Goal: Information Seeking & Learning: Learn about a topic

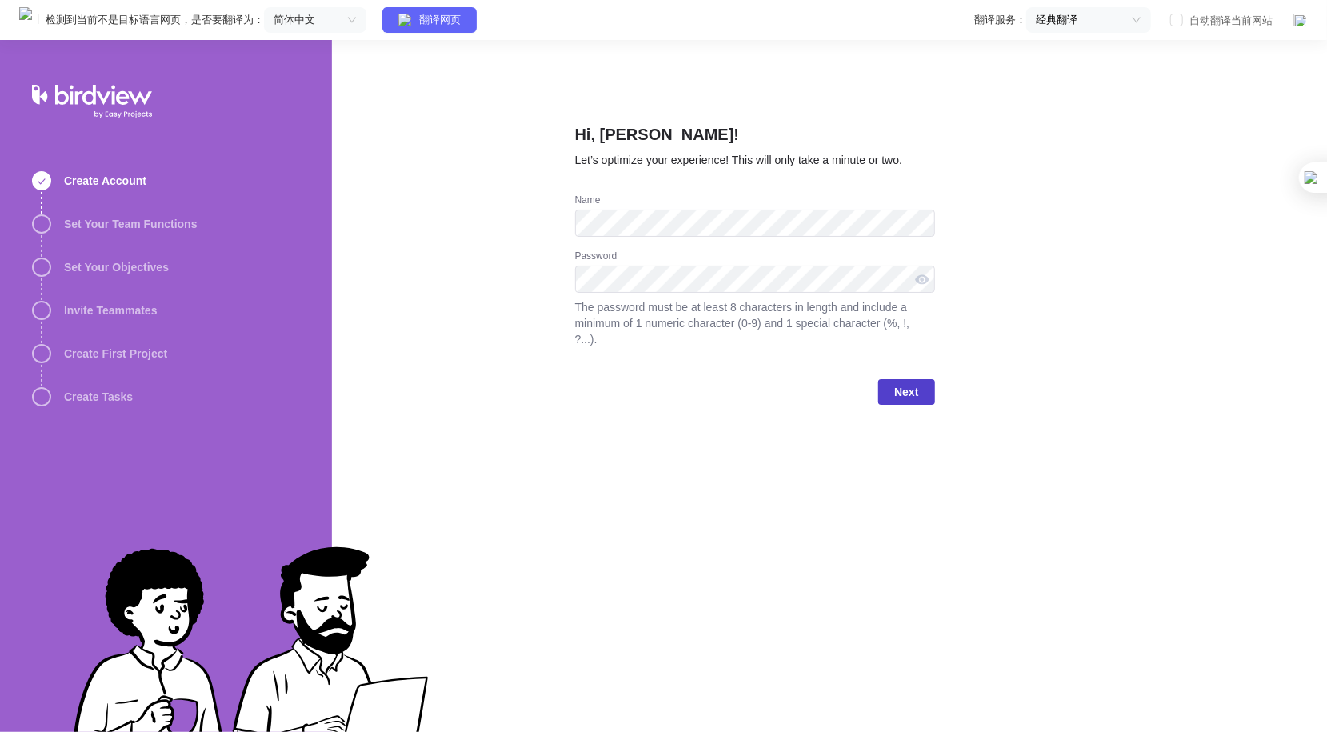
click at [909, 382] on span "Next" at bounding box center [906, 391] width 24 height 19
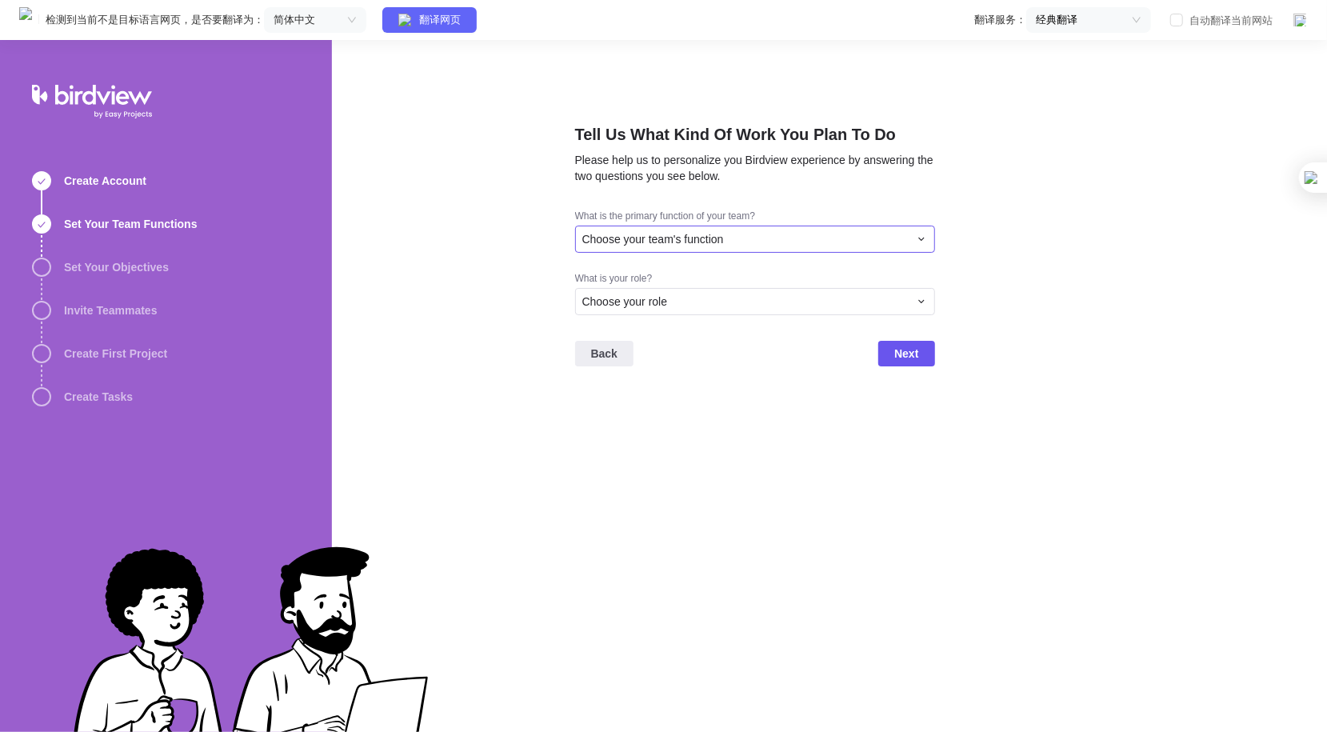
click at [797, 232] on div "Choose your team's function" at bounding box center [745, 239] width 326 height 16
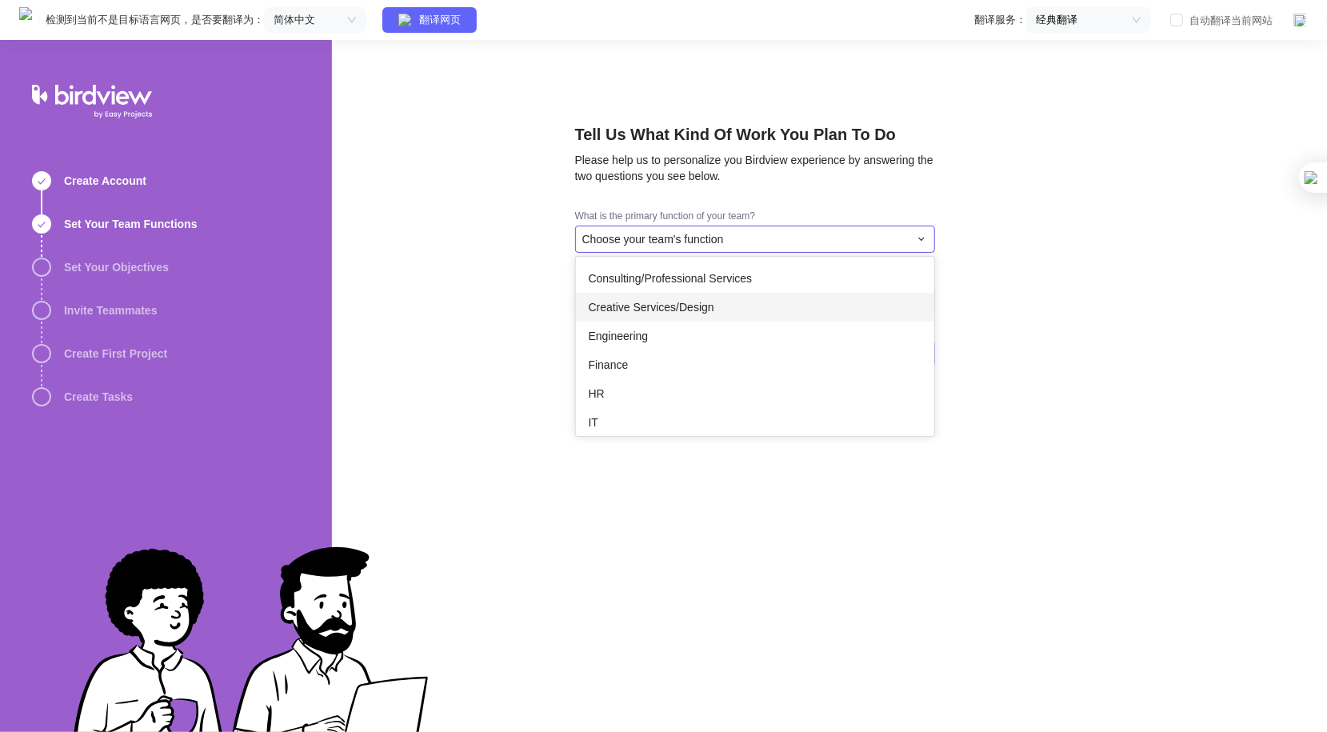
scroll to position [80, 0]
click at [725, 286] on div "Engineering" at bounding box center [755, 284] width 358 height 29
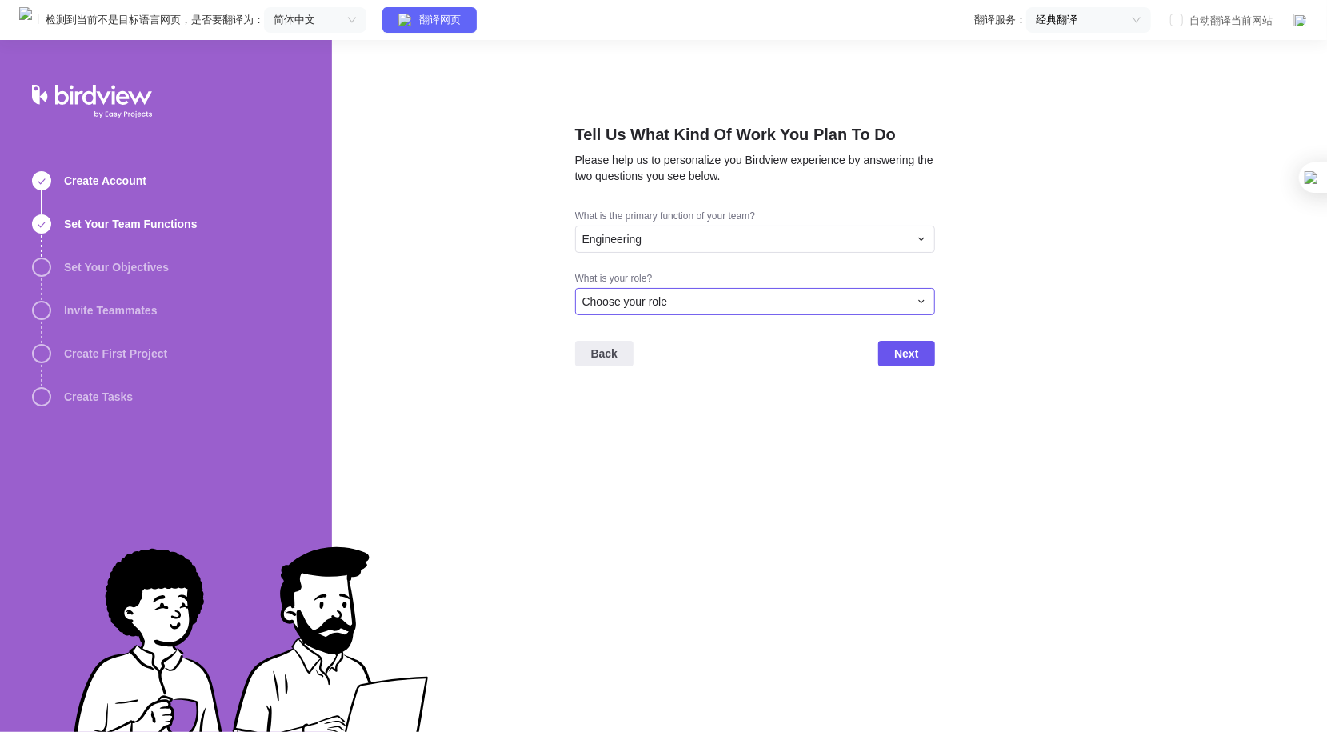
click at [709, 297] on div "Choose your role" at bounding box center [745, 301] width 326 height 16
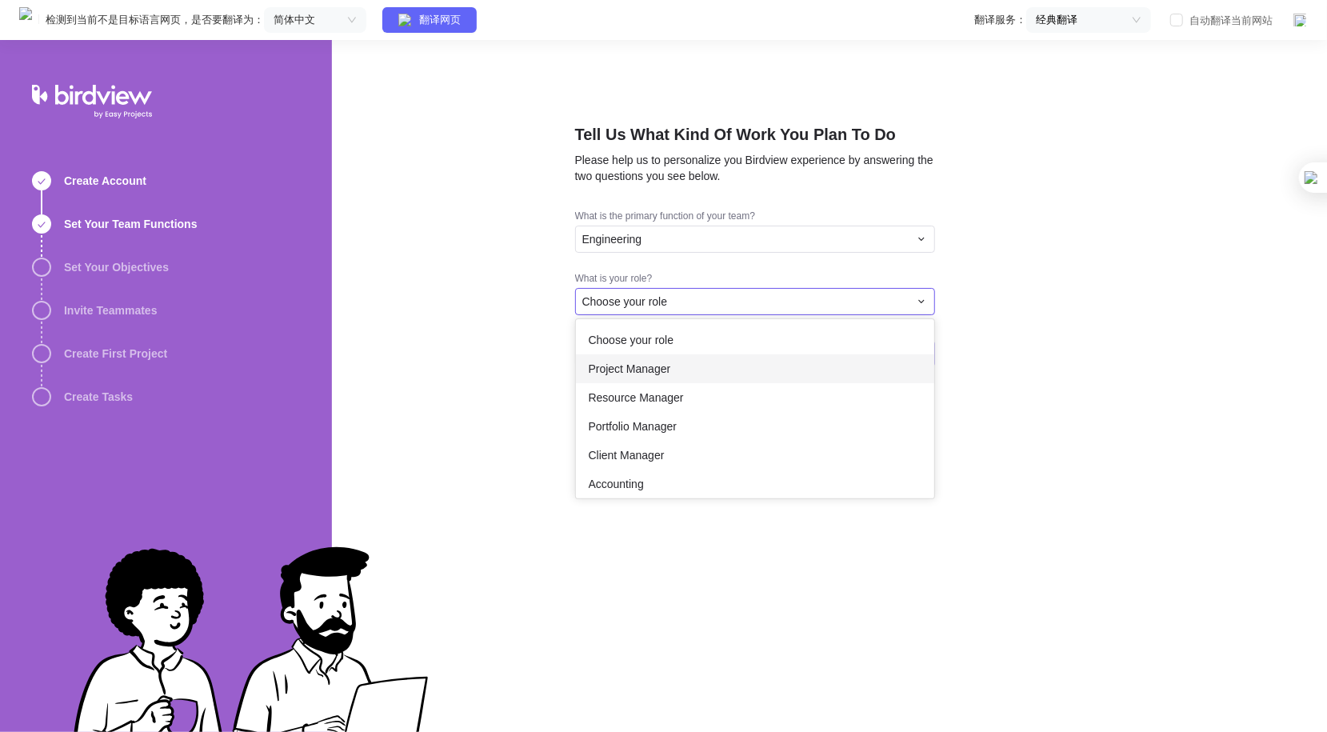
click at [685, 365] on div "Project Manager" at bounding box center [755, 368] width 358 height 29
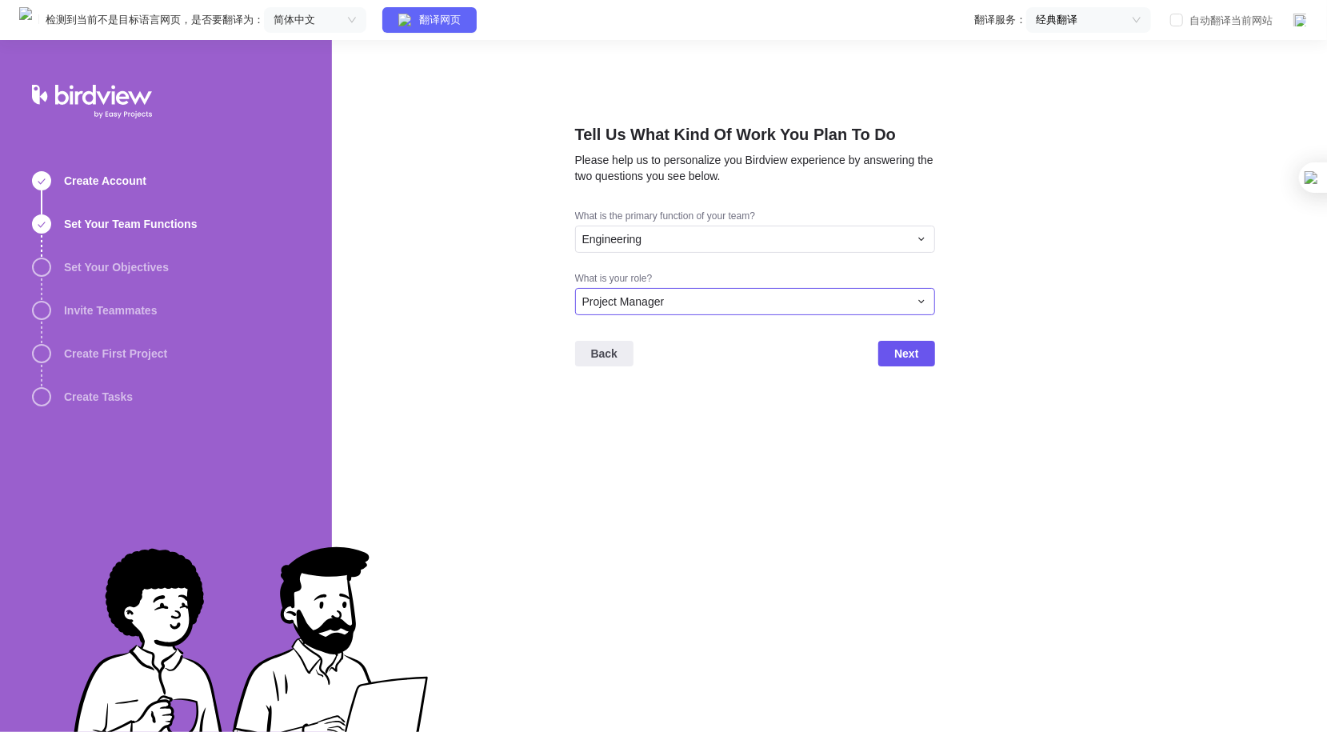
click at [755, 305] on div "Project Manager" at bounding box center [745, 301] width 326 height 16
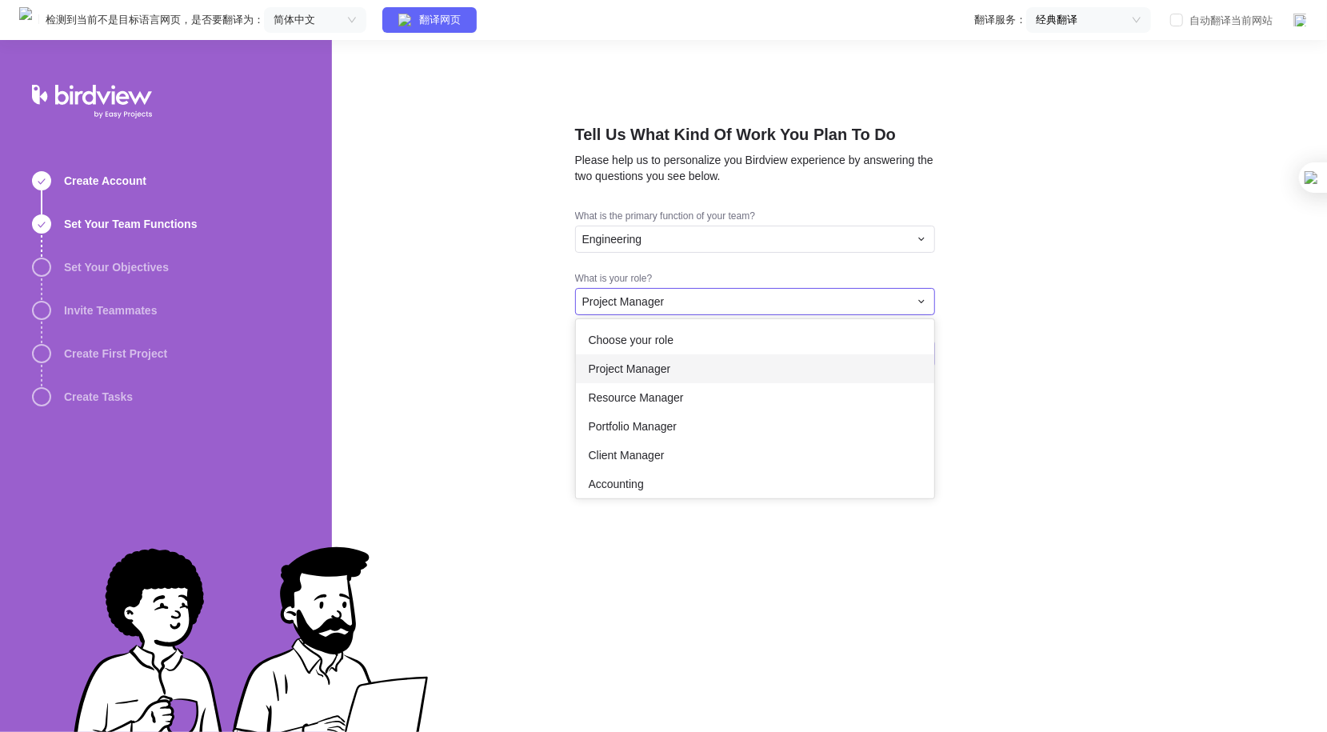
click at [702, 376] on div "Project Manager" at bounding box center [755, 368] width 358 height 29
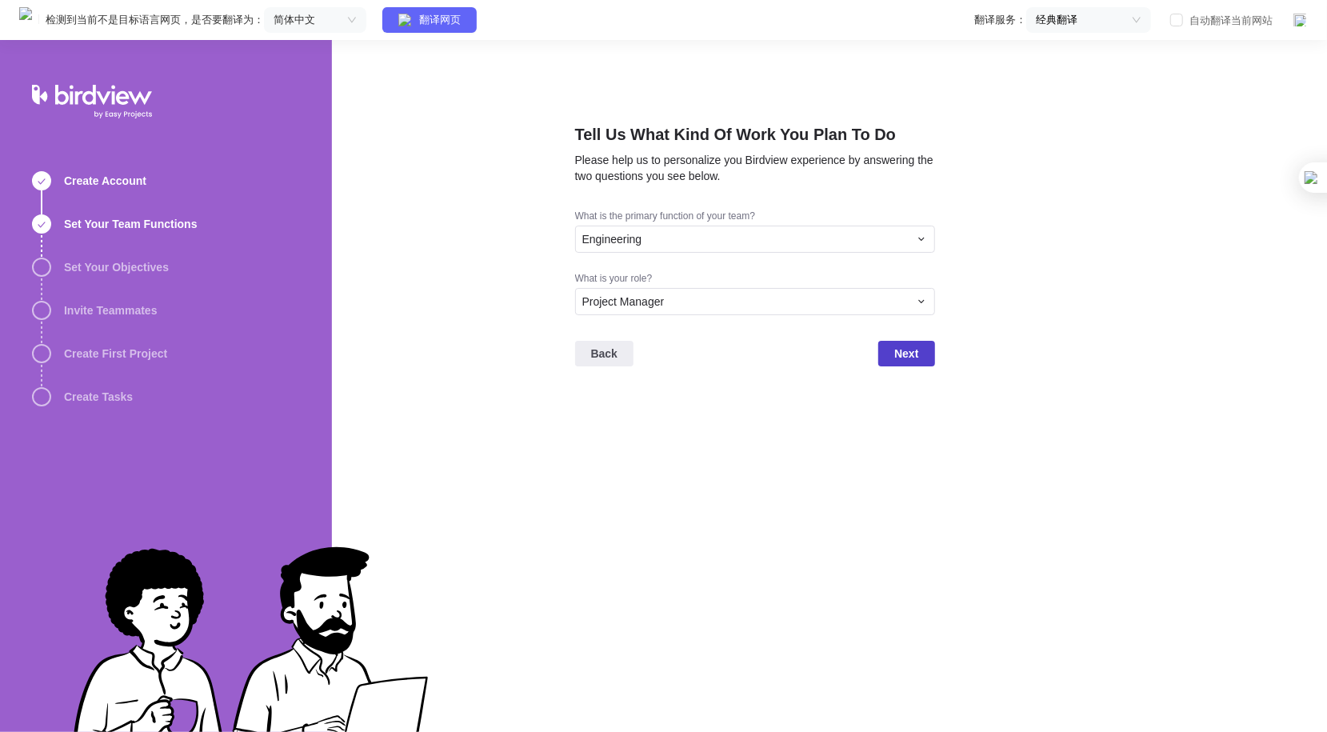
click at [915, 353] on span "Next" at bounding box center [906, 353] width 24 height 19
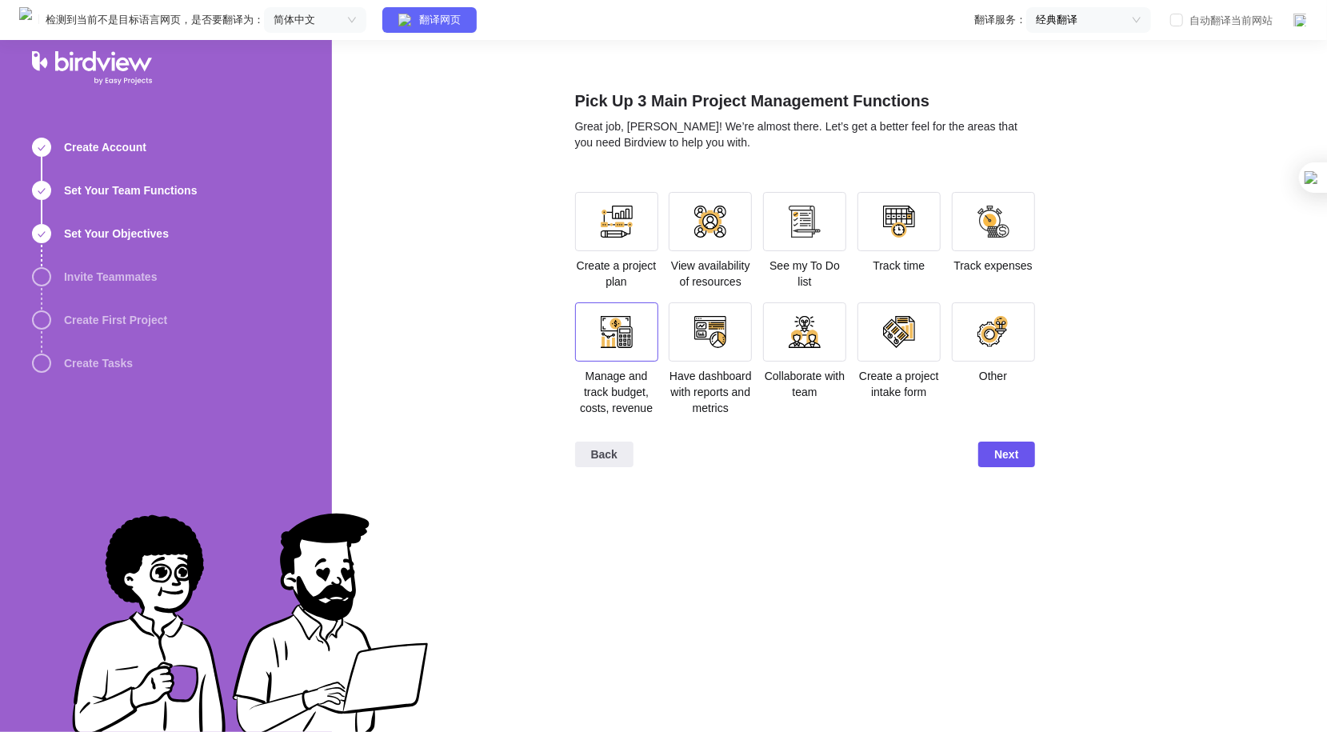
scroll to position [40, 0]
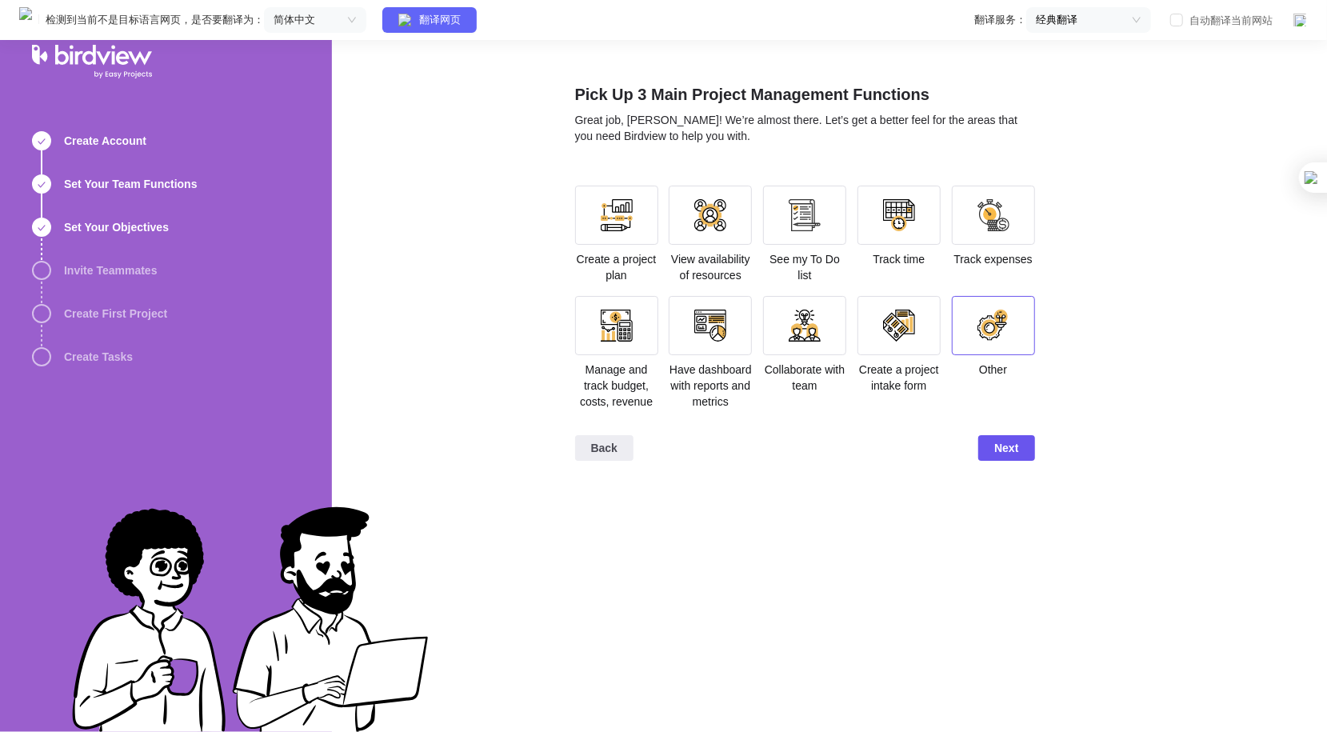
click at [1024, 323] on div at bounding box center [993, 325] width 83 height 59
click at [599, 227] on div at bounding box center [616, 215] width 83 height 59
click at [990, 229] on div at bounding box center [993, 215] width 32 height 32
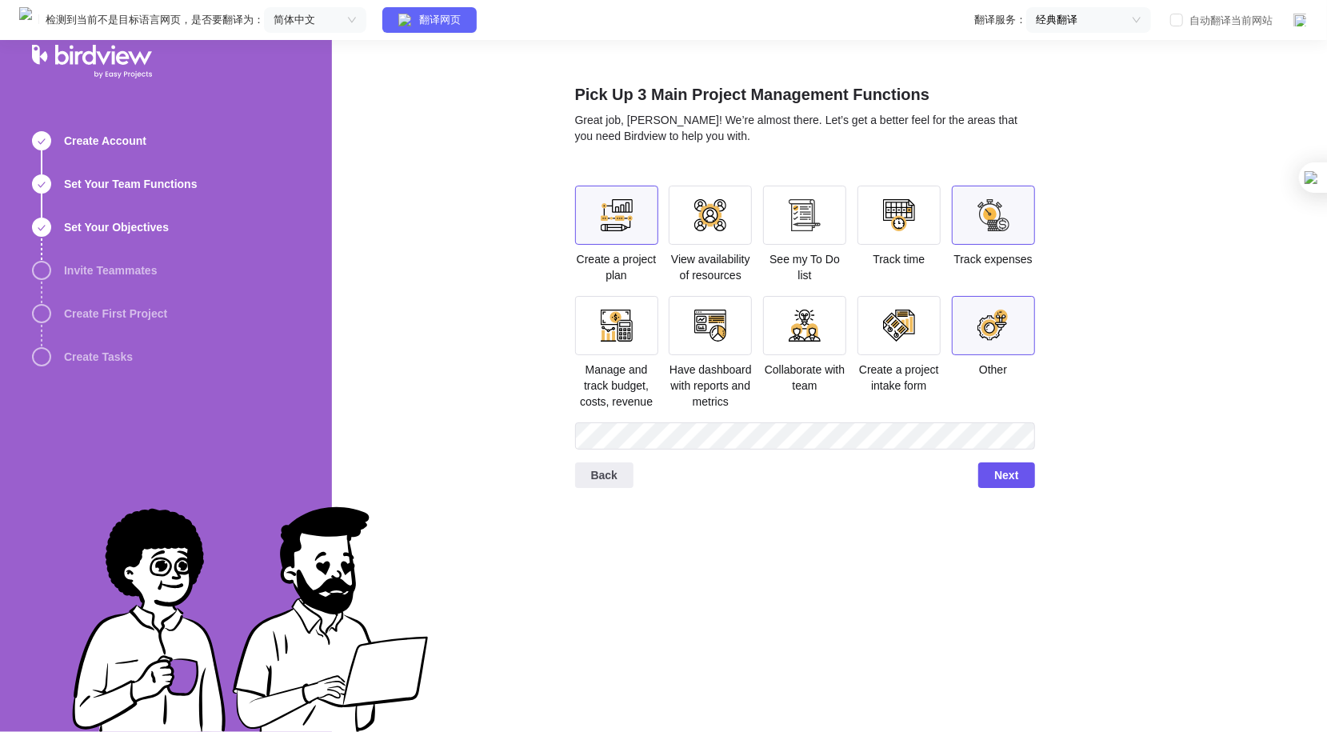
click at [598, 330] on div at bounding box center [616, 325] width 83 height 59
click at [603, 321] on div at bounding box center [617, 325] width 32 height 32
click at [977, 337] on div at bounding box center [993, 325] width 32 height 32
click at [603, 325] on div at bounding box center [617, 325] width 32 height 32
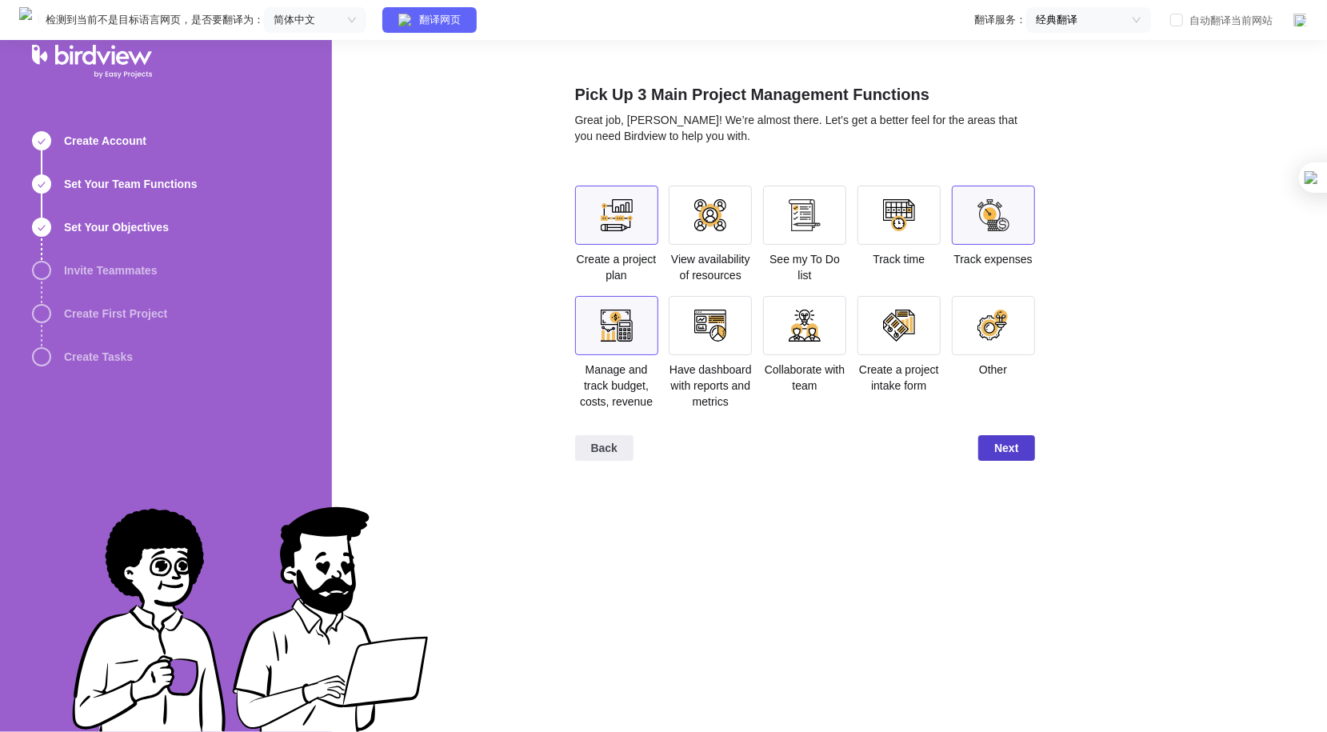
click at [1020, 446] on span "Next" at bounding box center [1006, 448] width 56 height 26
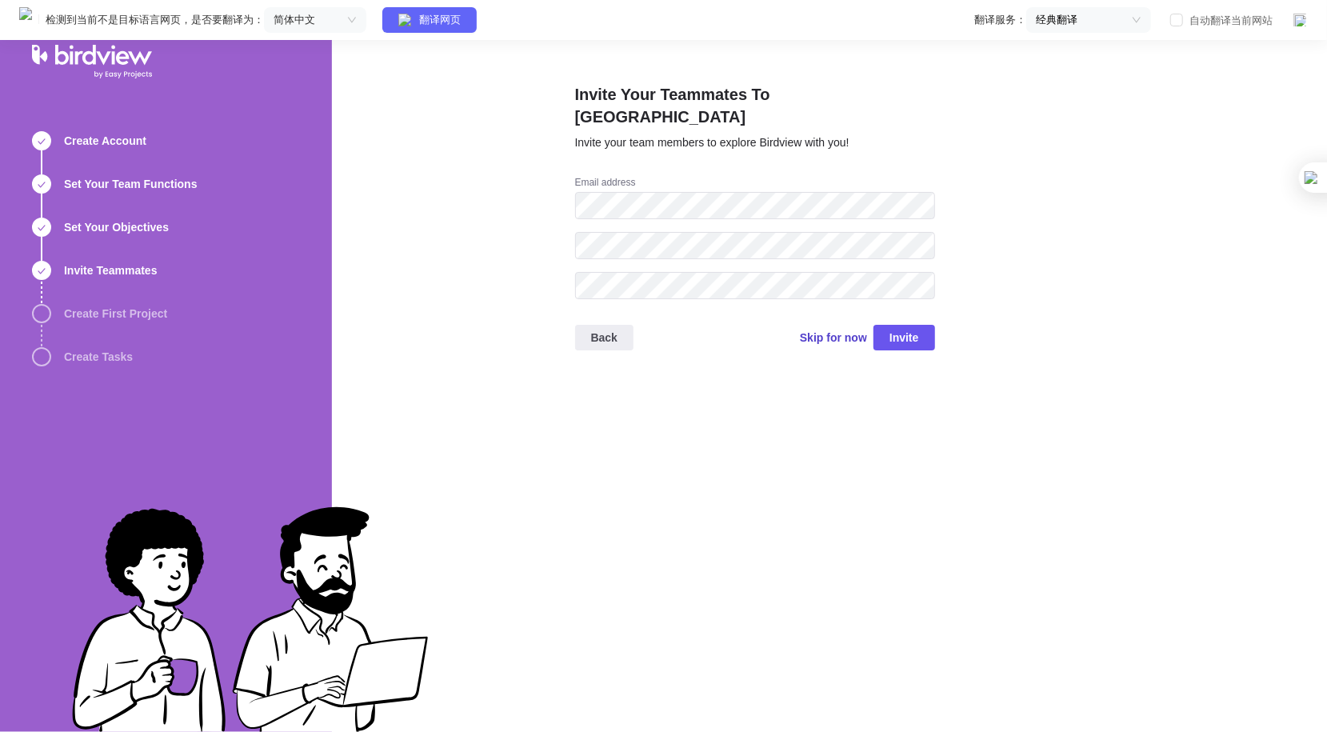
click at [831, 329] on span "Skip for now" at bounding box center [833, 337] width 67 height 16
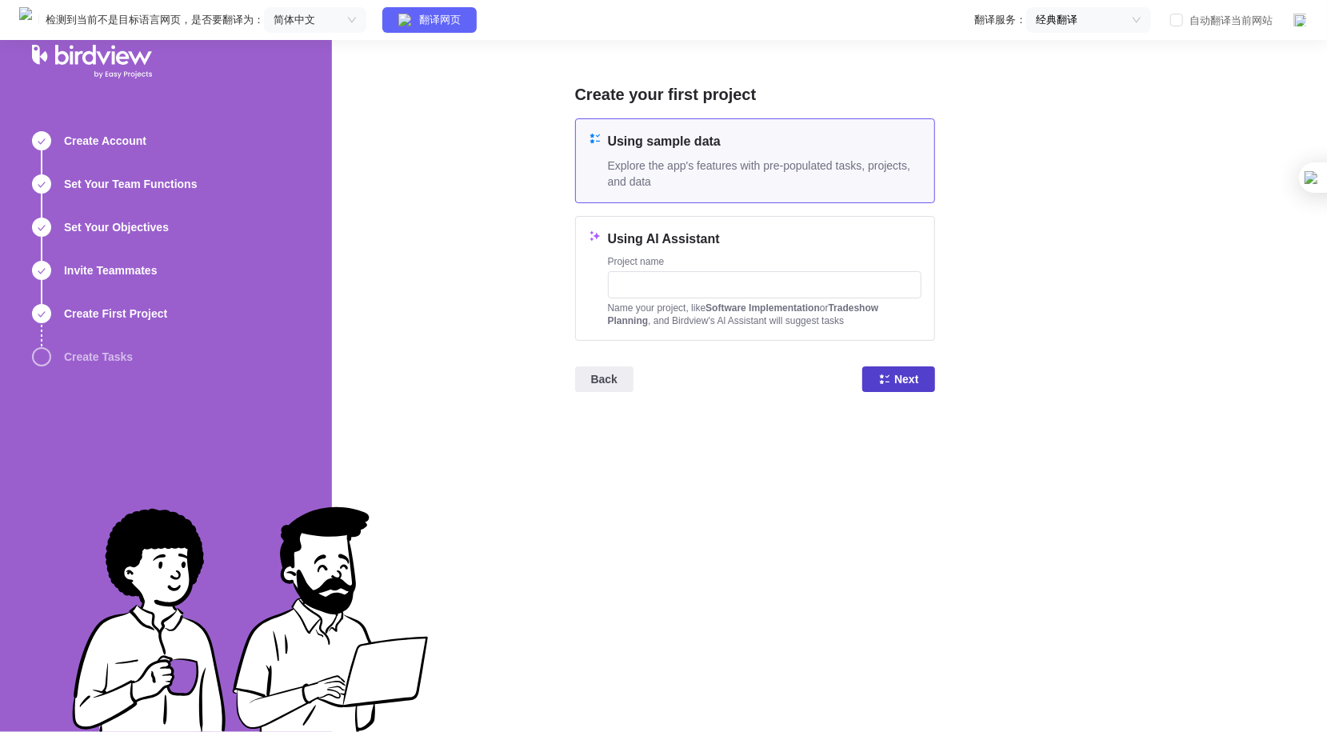
click at [888, 373] on icon at bounding box center [884, 379] width 13 height 13
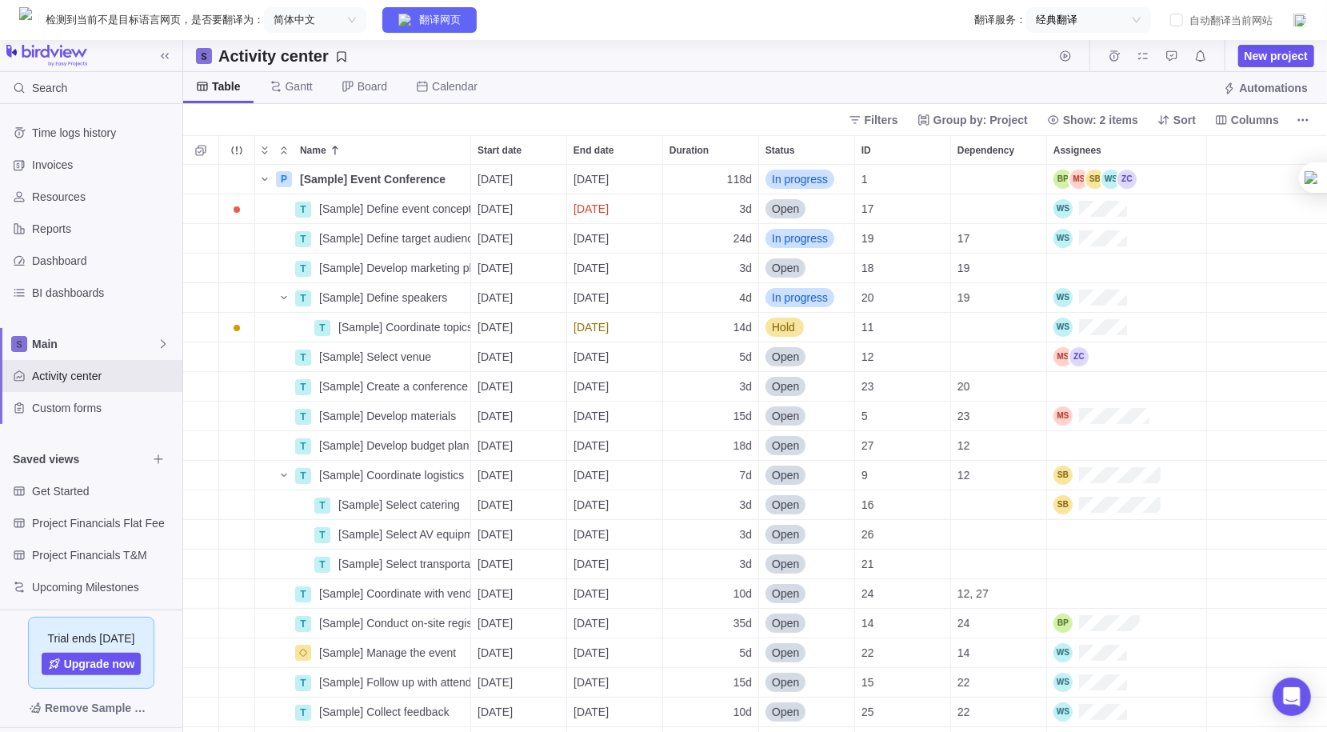
scroll to position [608, 1144]
click at [74, 82] on div "Search" at bounding box center [91, 88] width 182 height 32
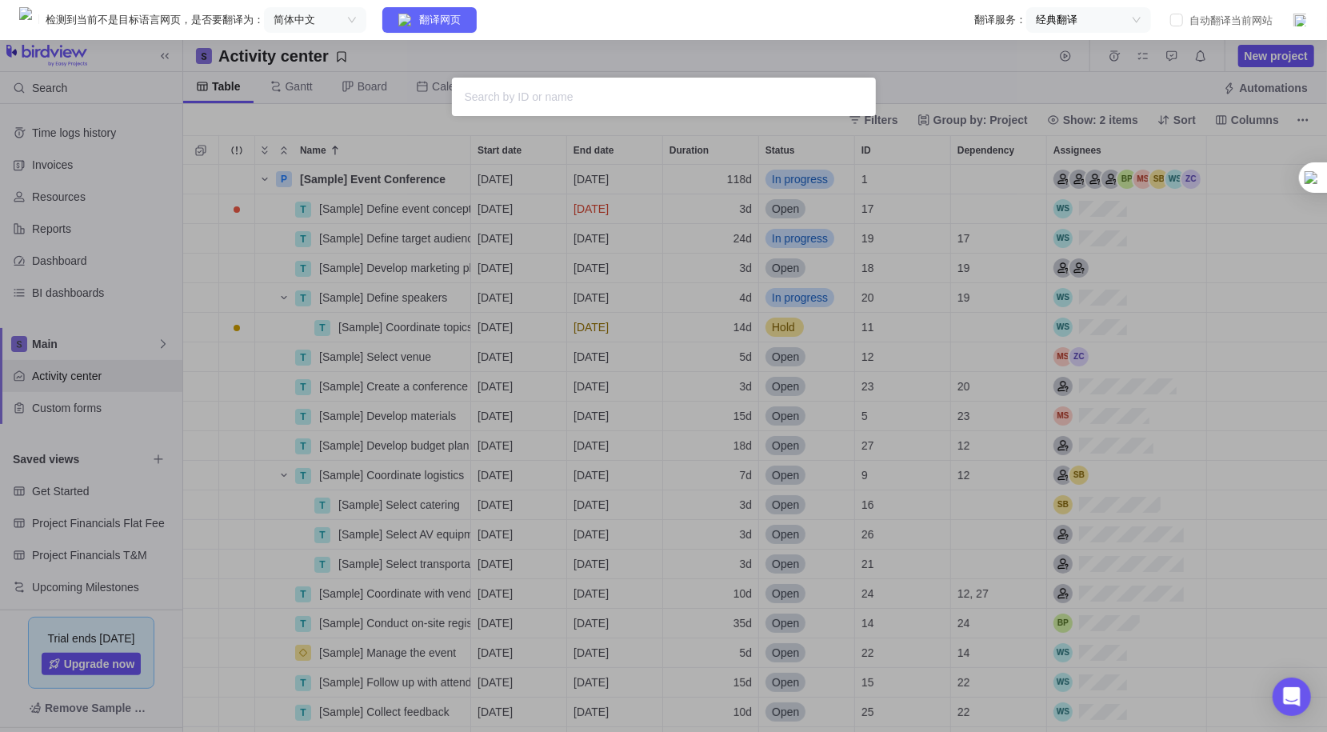
click at [522, 96] on input "text" at bounding box center [664, 96] width 398 height 19
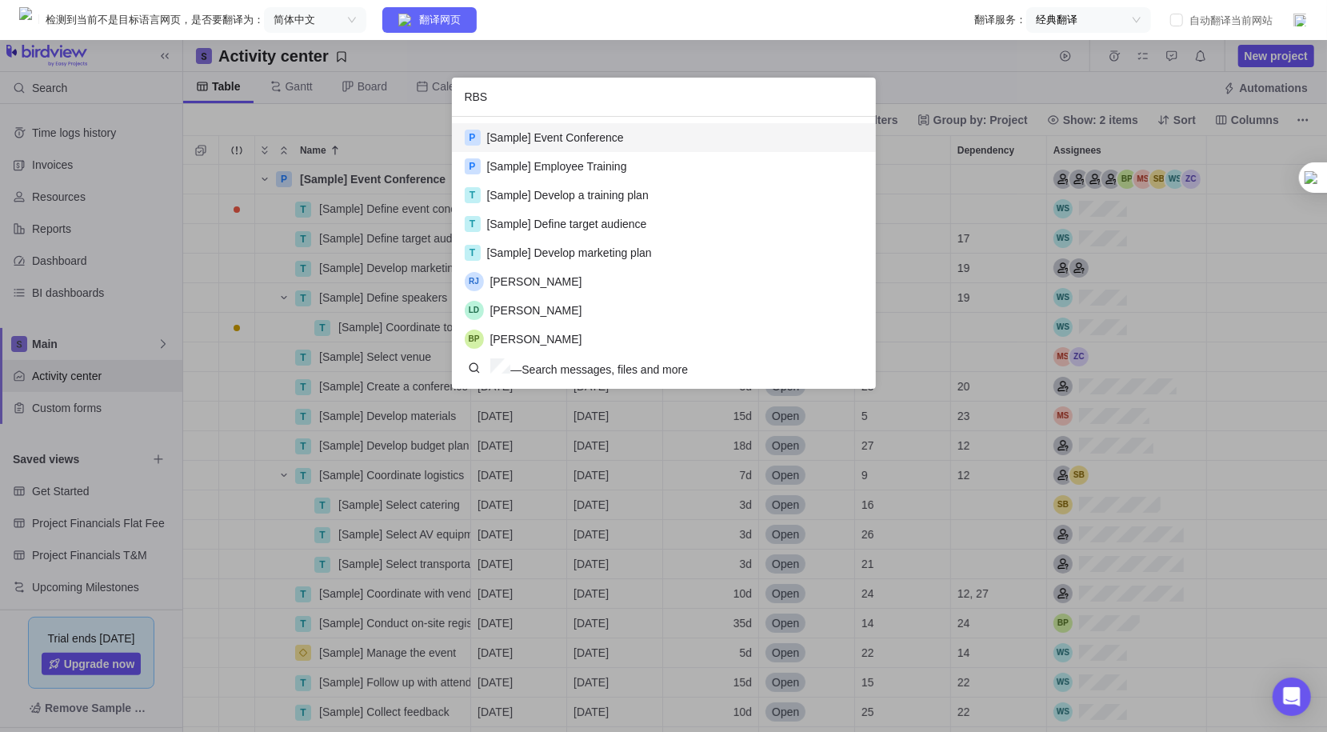
scroll to position [42, 424]
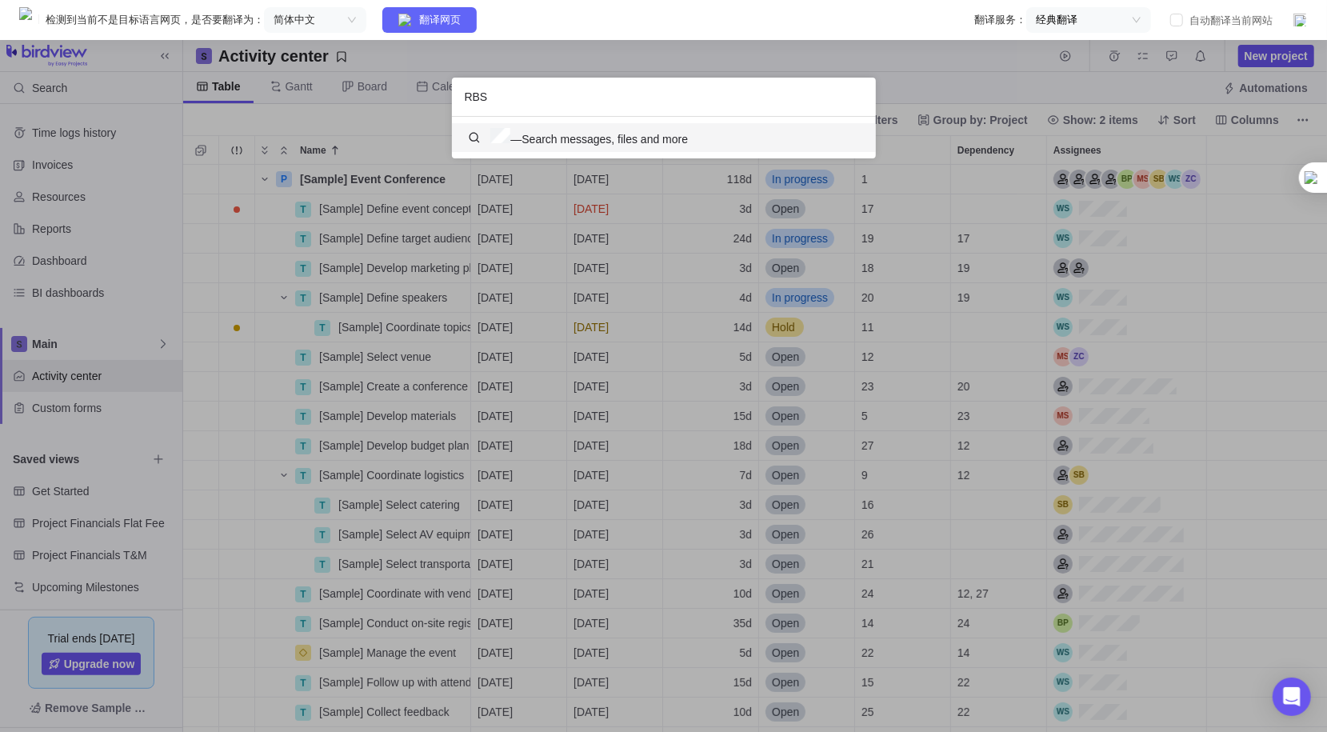
type input "RBS"
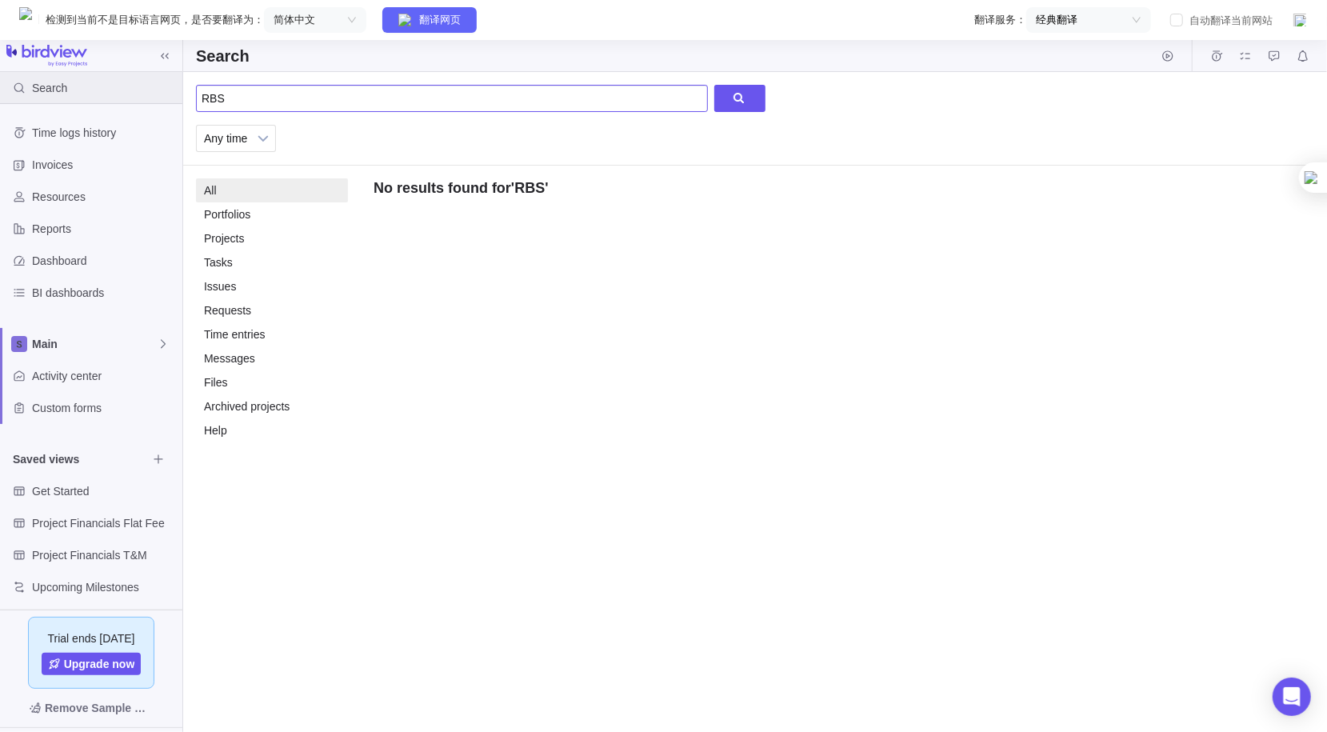
drag, startPoint x: 285, startPoint y: 95, endPoint x: 123, endPoint y: 91, distance: 161.6
click at [123, 91] on div "Search Time logs history Invoices Resources Reports Dashboard BI dashboards Mai…" at bounding box center [663, 406] width 1327 height 732
paste input "esource Breakdown Structure"
type input "Resource Breakdown Structure"
click at [733, 99] on div at bounding box center [739, 98] width 51 height 27
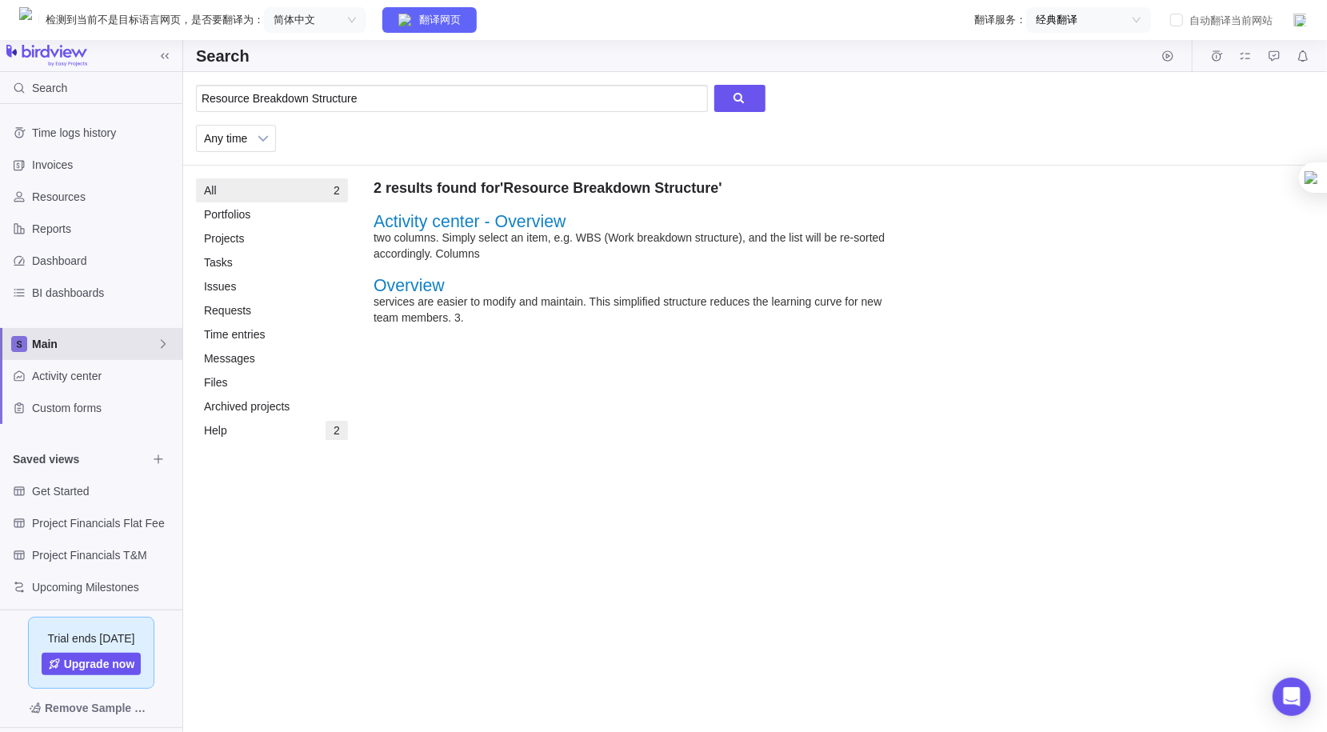
click at [66, 346] on span "Main" at bounding box center [94, 344] width 125 height 16
click at [86, 351] on div "Main" at bounding box center [91, 344] width 182 height 32
click at [74, 372] on div "Main" at bounding box center [91, 380] width 169 height 29
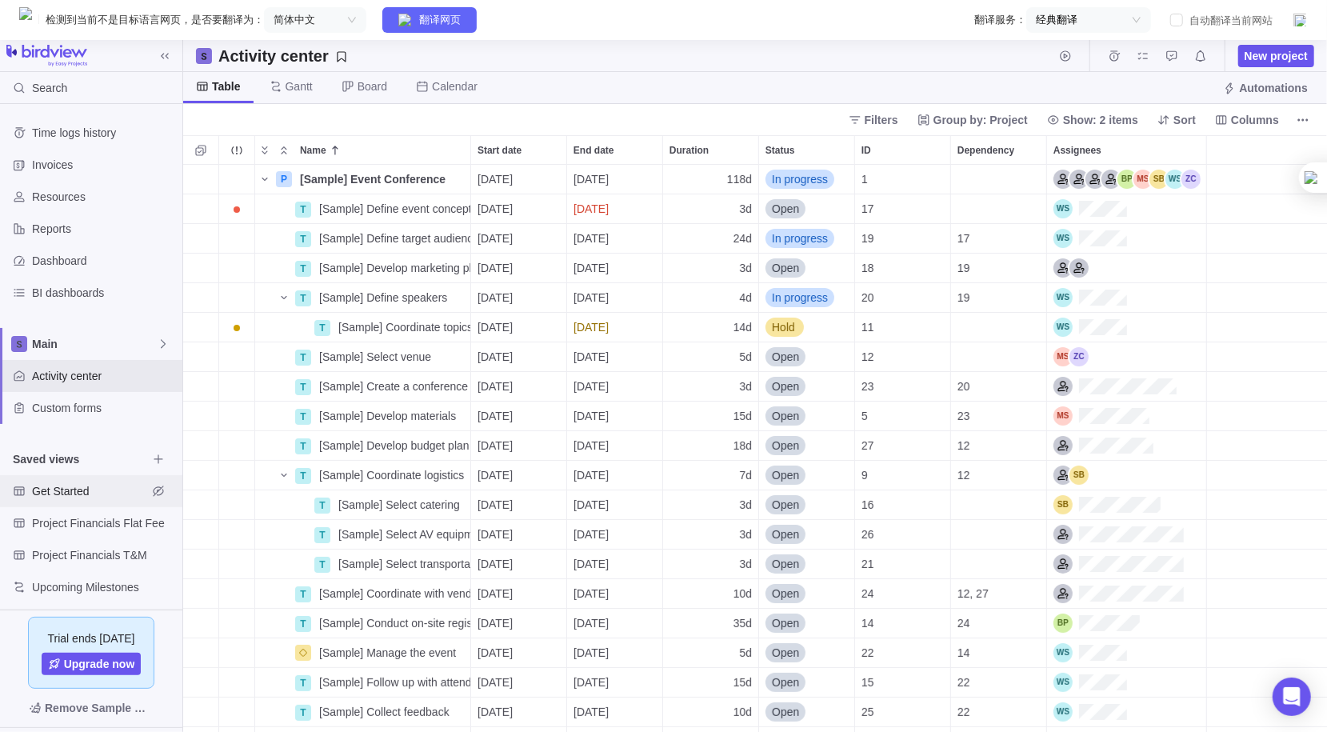
click at [66, 497] on span "Get Started" at bounding box center [89, 491] width 115 height 16
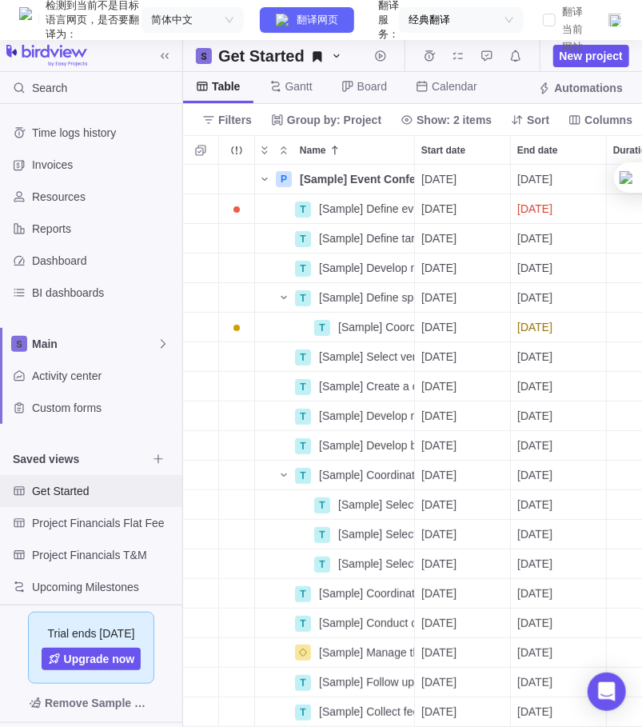
scroll to position [603, 459]
